Goal: Understand process/instructions: Learn how to perform a task or action

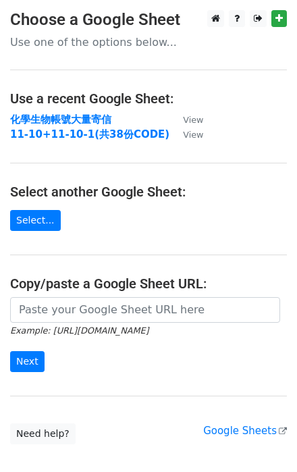
click at [102, 37] on p "Use one of the options below..." at bounding box center [148, 42] width 277 height 14
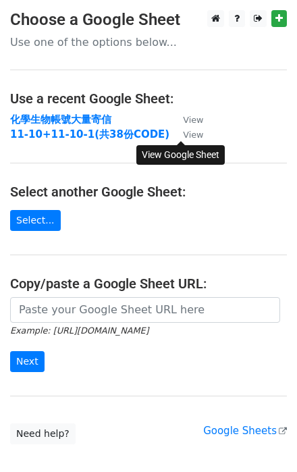
click at [196, 141] on link "View" at bounding box center [187, 134] width 34 height 12
click at [183, 135] on small "View" at bounding box center [193, 135] width 20 height 10
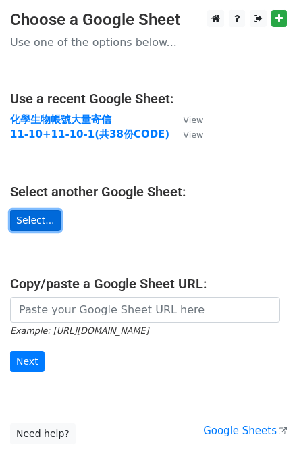
click at [24, 218] on link "Select..." at bounding box center [35, 220] width 51 height 21
